Goal: Task Accomplishment & Management: Manage account settings

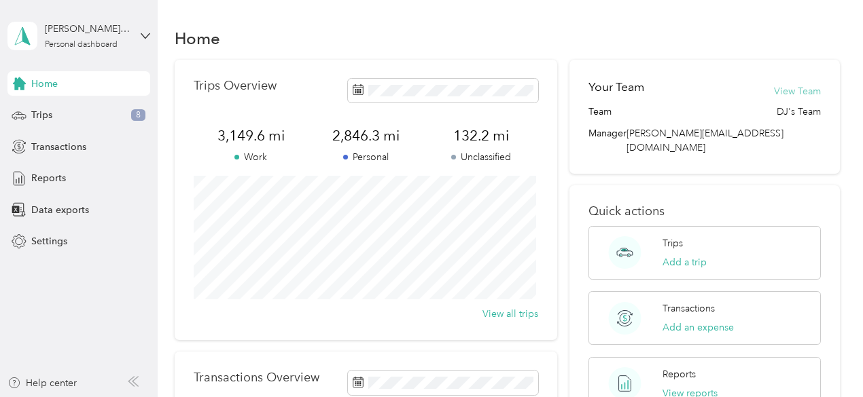
click at [799, 86] on button "View Team" at bounding box center [797, 91] width 47 height 14
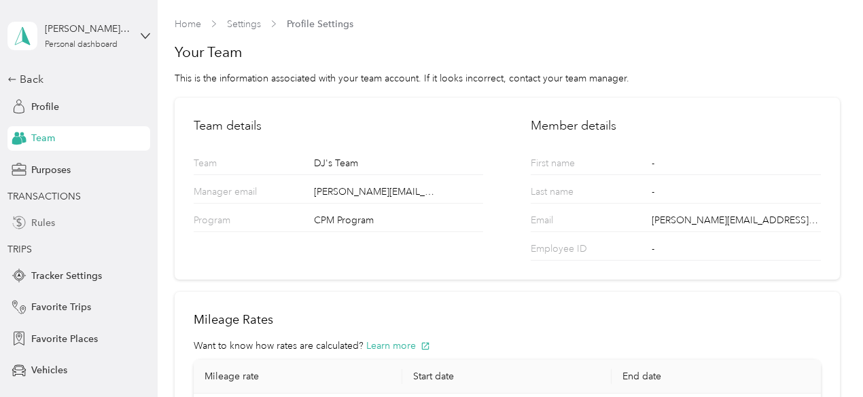
click at [33, 213] on div "Rules" at bounding box center [78, 223] width 143 height 24
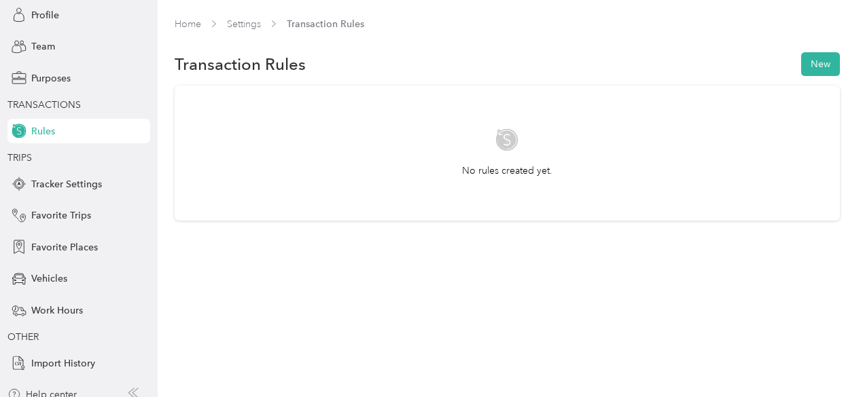
scroll to position [103, 0]
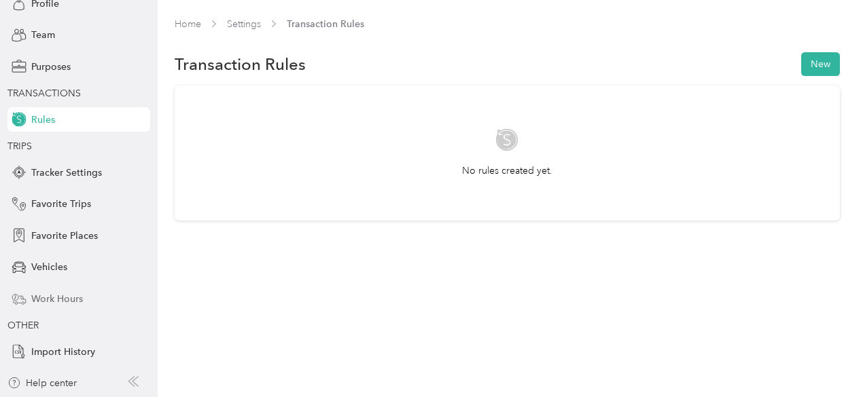
click at [49, 300] on span "Work Hours" at bounding box center [57, 299] width 52 height 14
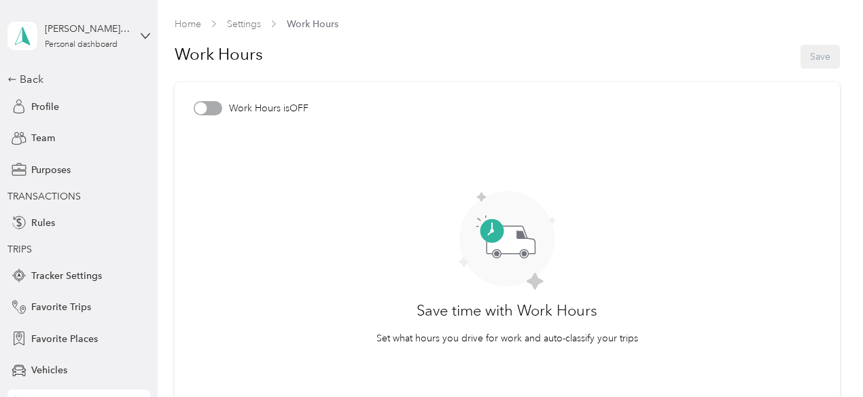
click at [216, 109] on div at bounding box center [208, 108] width 29 height 14
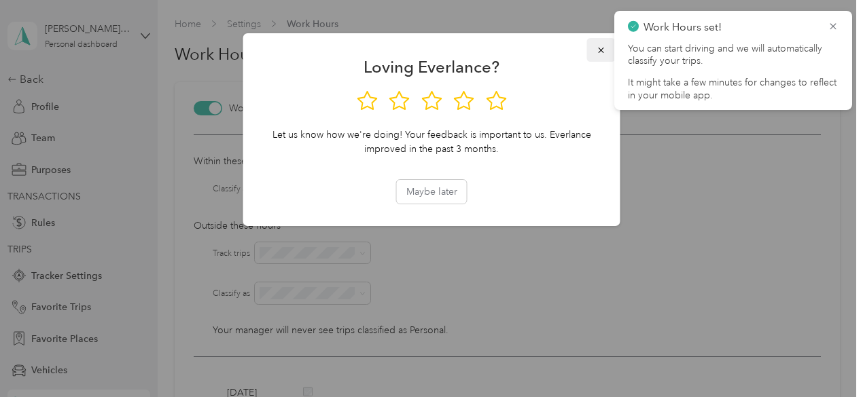
click at [595, 48] on button "button" at bounding box center [601, 50] width 29 height 24
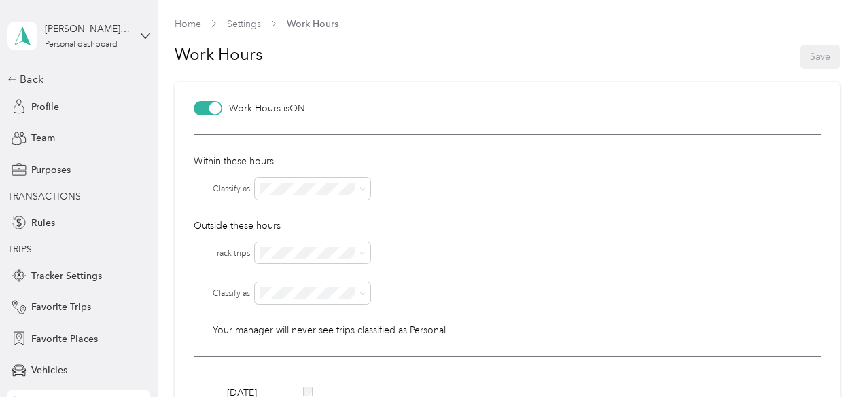
click at [204, 107] on div at bounding box center [208, 108] width 29 height 14
